Goal: Information Seeking & Learning: Find specific fact

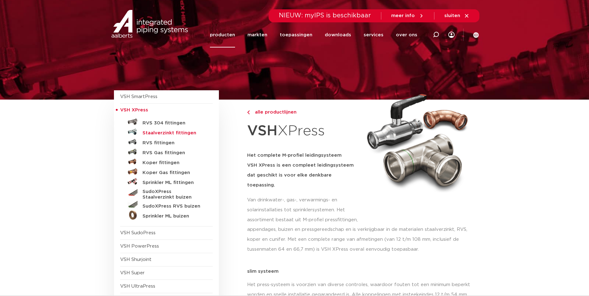
click at [157, 133] on h5 "Staalverzinkt fittingen" at bounding box center [174, 133] width 62 height 6
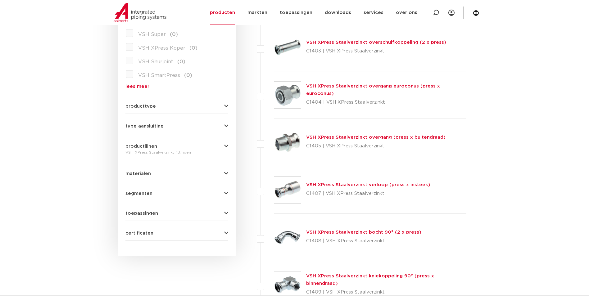
scroll to position [214, 0]
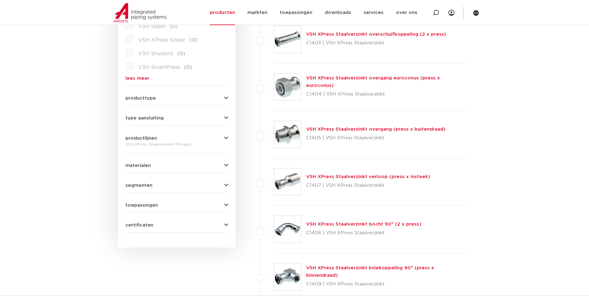
click at [350, 130] on link "VSH XPress Staalverzinkt overgang (press x buitendraad)" at bounding box center [375, 129] width 139 height 5
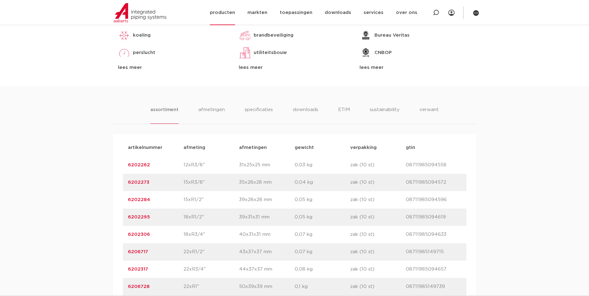
scroll to position [311, 0]
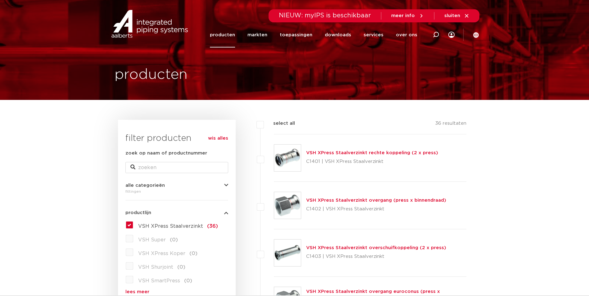
click at [333, 199] on link "VSH XPress Staalverzinkt overgang (press x binnendraad)" at bounding box center [376, 200] width 140 height 5
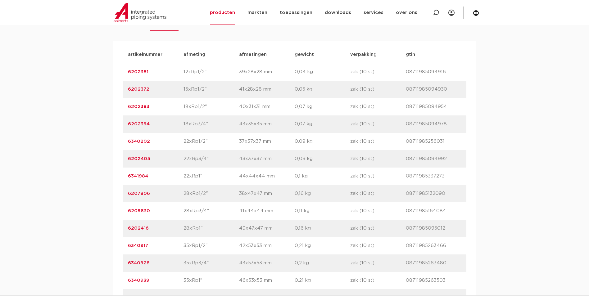
scroll to position [497, 0]
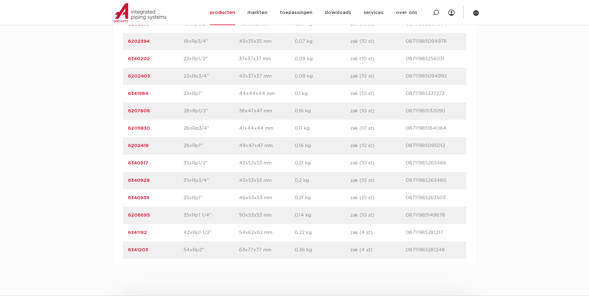
drag, startPoint x: 157, startPoint y: 169, endPoint x: 115, endPoint y: 171, distance: 42.6
click at [115, 171] on div "artikelnummer afmeting afmetingen gewicht verpakking gtin artikelnummer 6202361…" at bounding box center [294, 111] width 363 height 306
copy link "6340917"
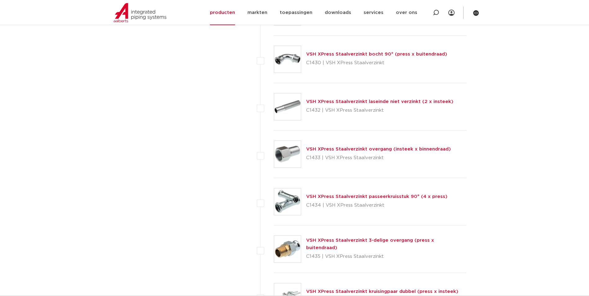
scroll to position [1180, 0]
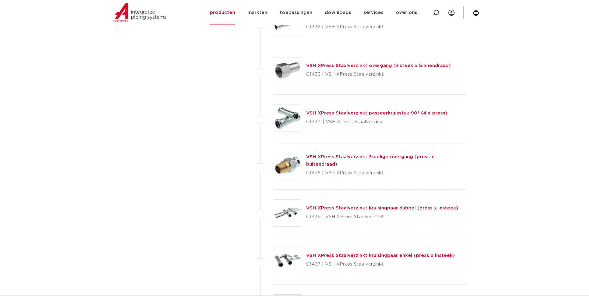
click at [329, 158] on div "VSH XPress Staalverzinkt 3-delige overgang (press x buitendraad) C1435 | VSH XP…" at bounding box center [386, 165] width 161 height 25
click at [329, 168] on p "C1435 | VSH XPress Staalverzinkt" at bounding box center [386, 173] width 161 height 10
click at [331, 162] on link "VSH XPress Staalverzinkt 3-delige overgang (press x buitendraad)" at bounding box center [370, 161] width 128 height 12
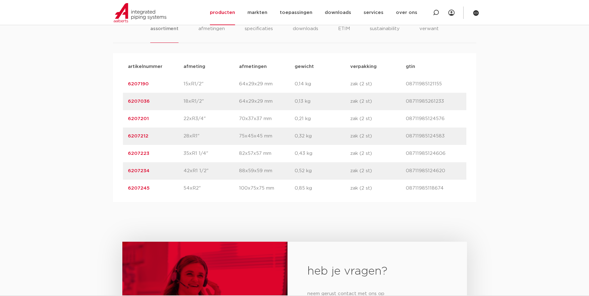
scroll to position [404, 0]
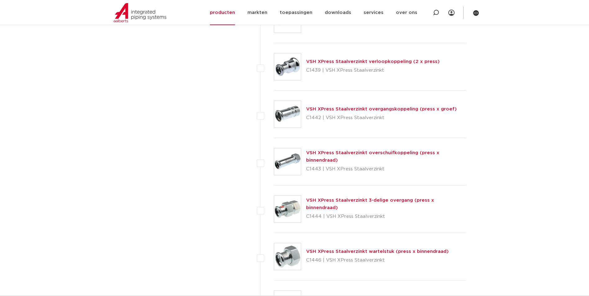
scroll to position [1491, 0]
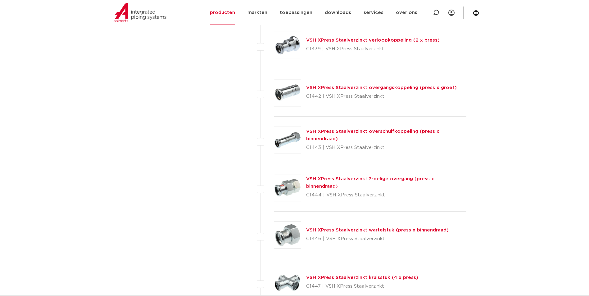
click at [332, 183] on link "VSH XPress Staalverzinkt 3-delige overgang (press x binnendraad)" at bounding box center [370, 183] width 128 height 12
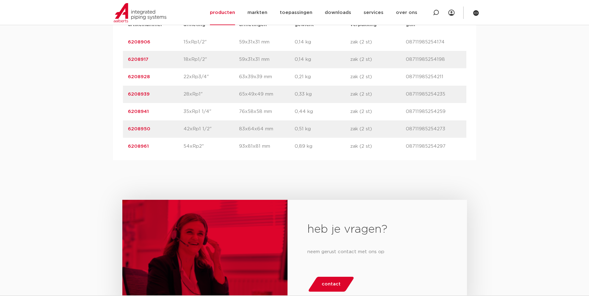
scroll to position [435, 0]
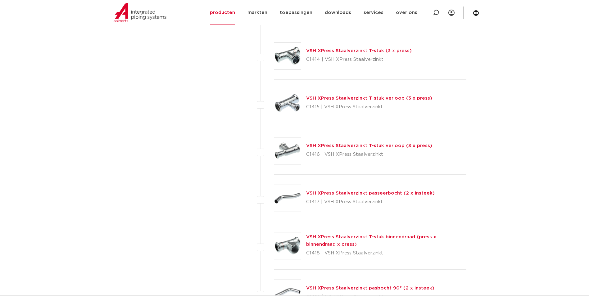
scroll to position [621, 0]
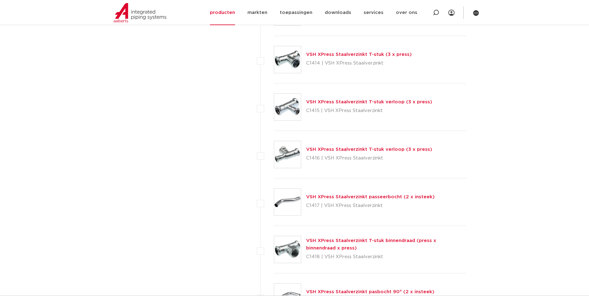
click at [340, 243] on link "VSH XPress Staalverzinkt T-stuk binnendraad (press x binnendraad x press)" at bounding box center [371, 245] width 130 height 12
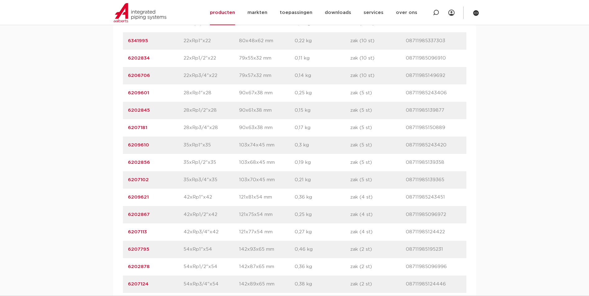
scroll to position [497, 0]
drag, startPoint x: 150, startPoint y: 177, endPoint x: 121, endPoint y: 181, distance: 28.5
click at [121, 181] on div "artikelnummer afmeting afmetingen gewicht verpakking gtin artikelnummer 6202812…" at bounding box center [294, 163] width 363 height 410
copy link "6202856"
